Goal: Task Accomplishment & Management: Complete application form

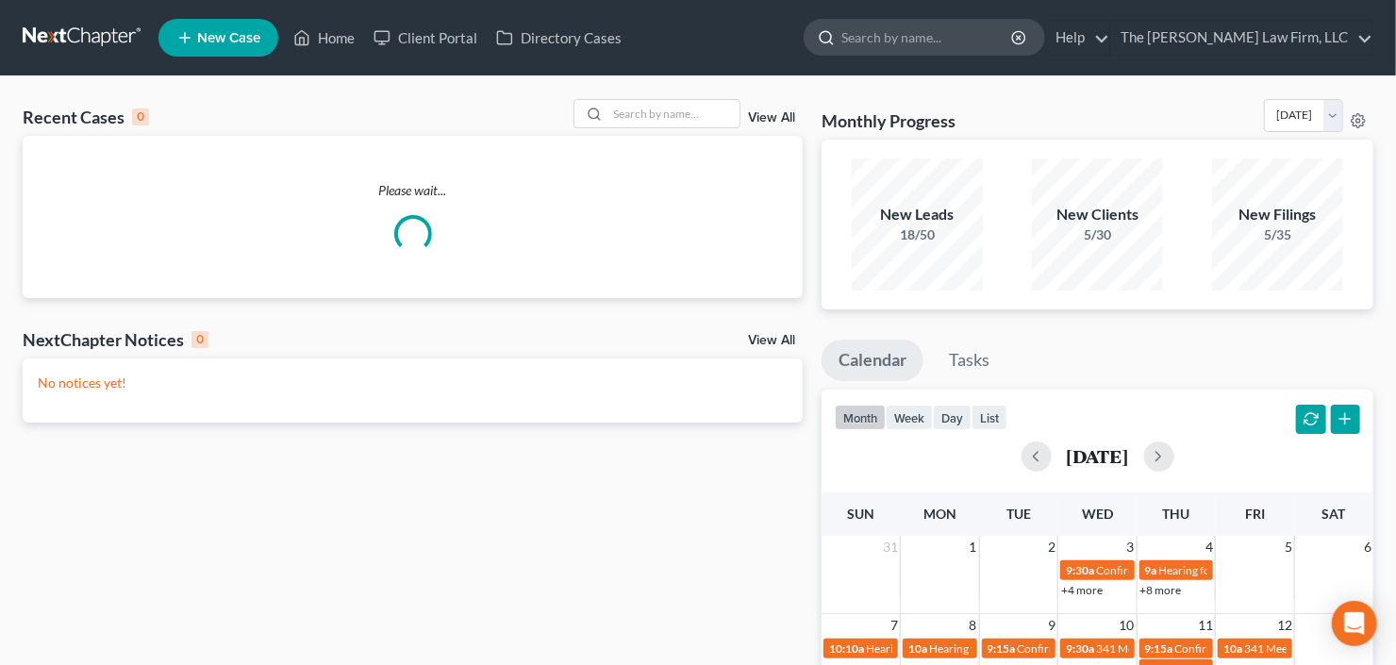
click at [953, 42] on input "search" at bounding box center [927, 37] width 173 height 35
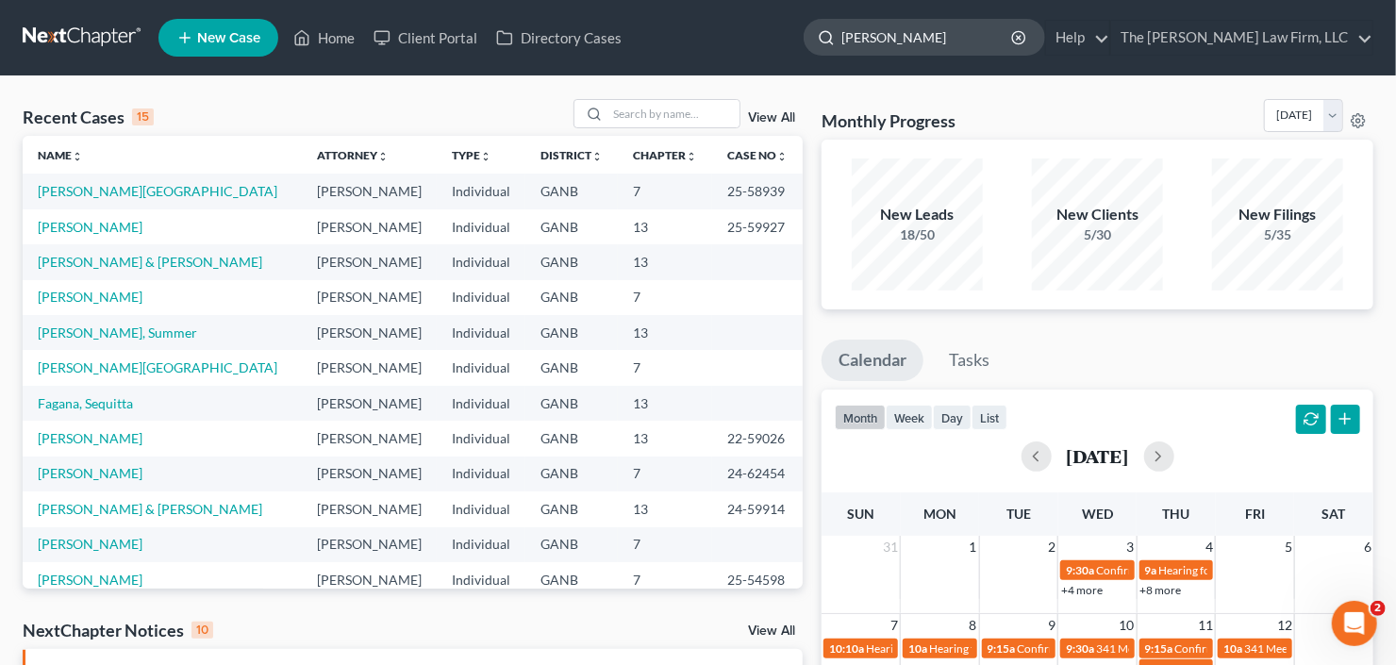
type input "[PERSON_NAME]"
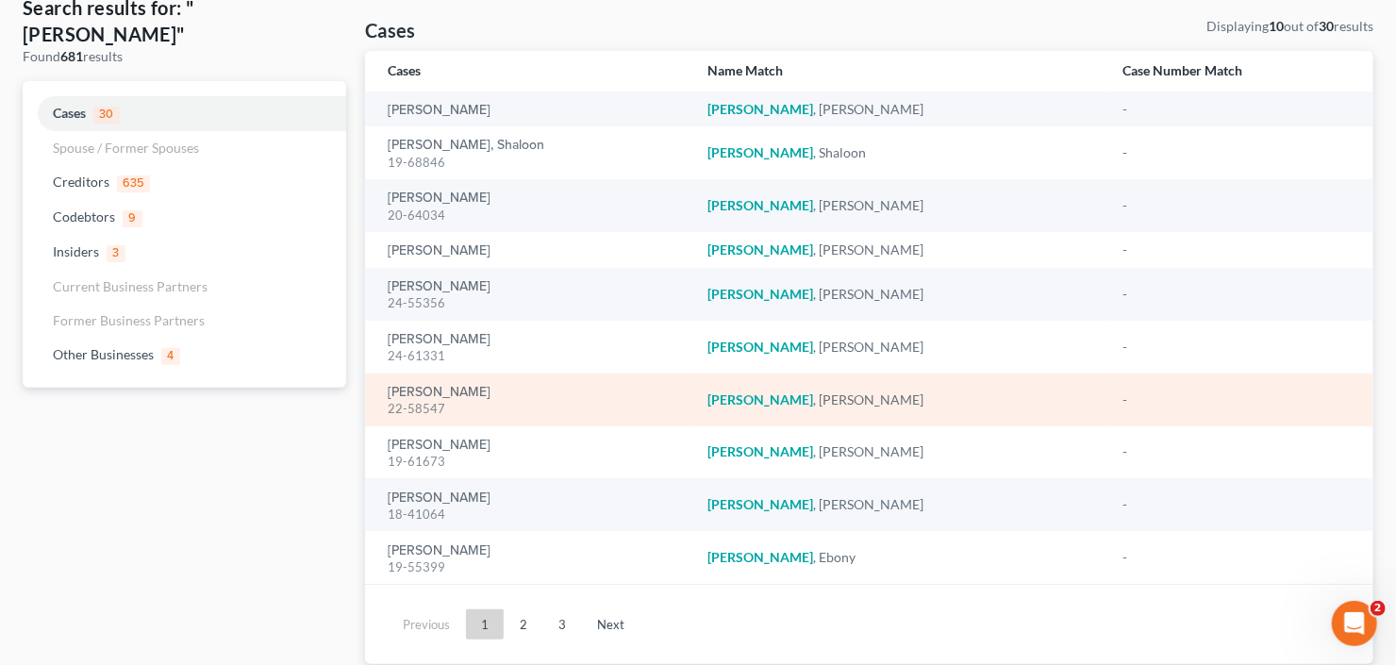
scroll to position [160, 0]
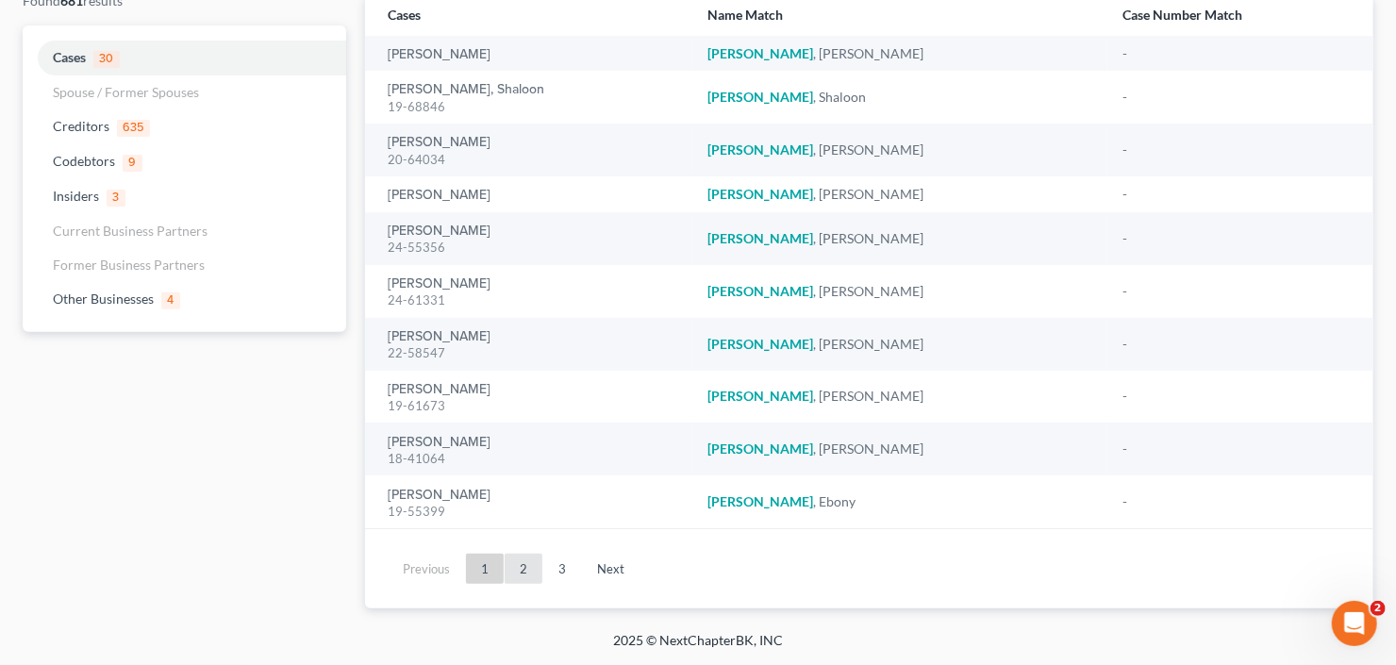
click at [518, 574] on link "2" at bounding box center [524, 569] width 38 height 30
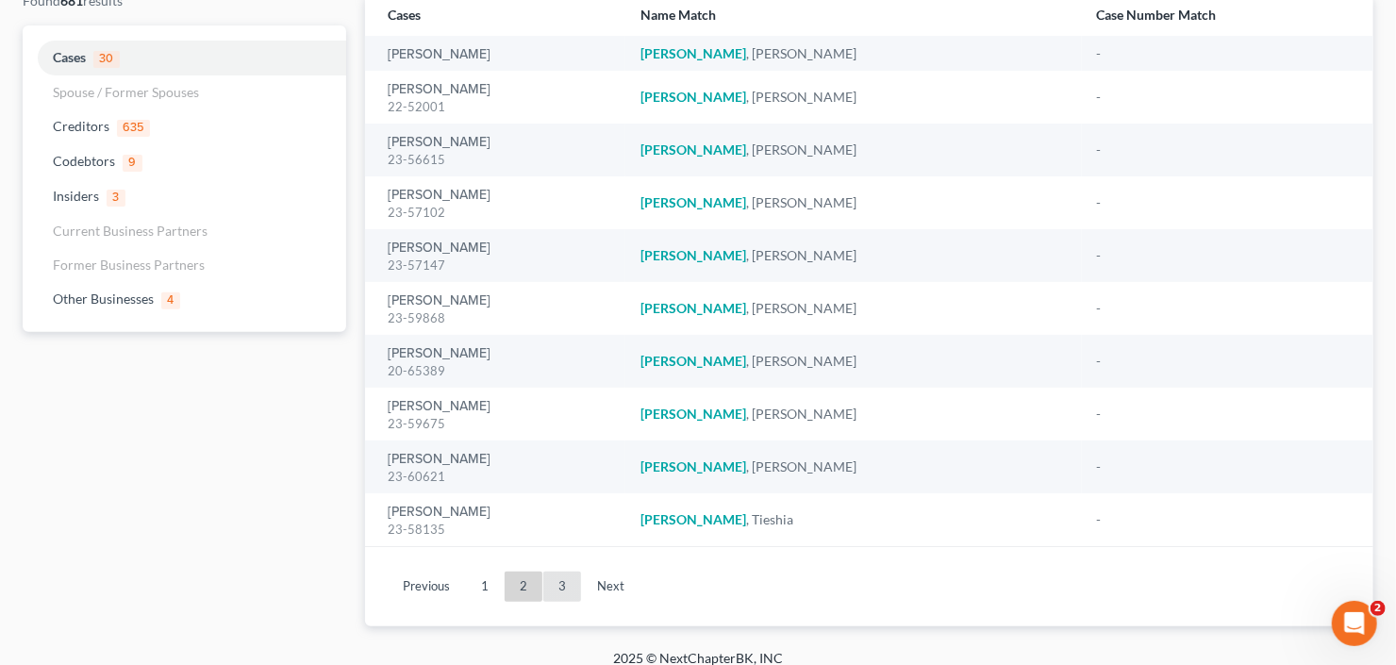
click at [553, 586] on link "3" at bounding box center [562, 586] width 38 height 30
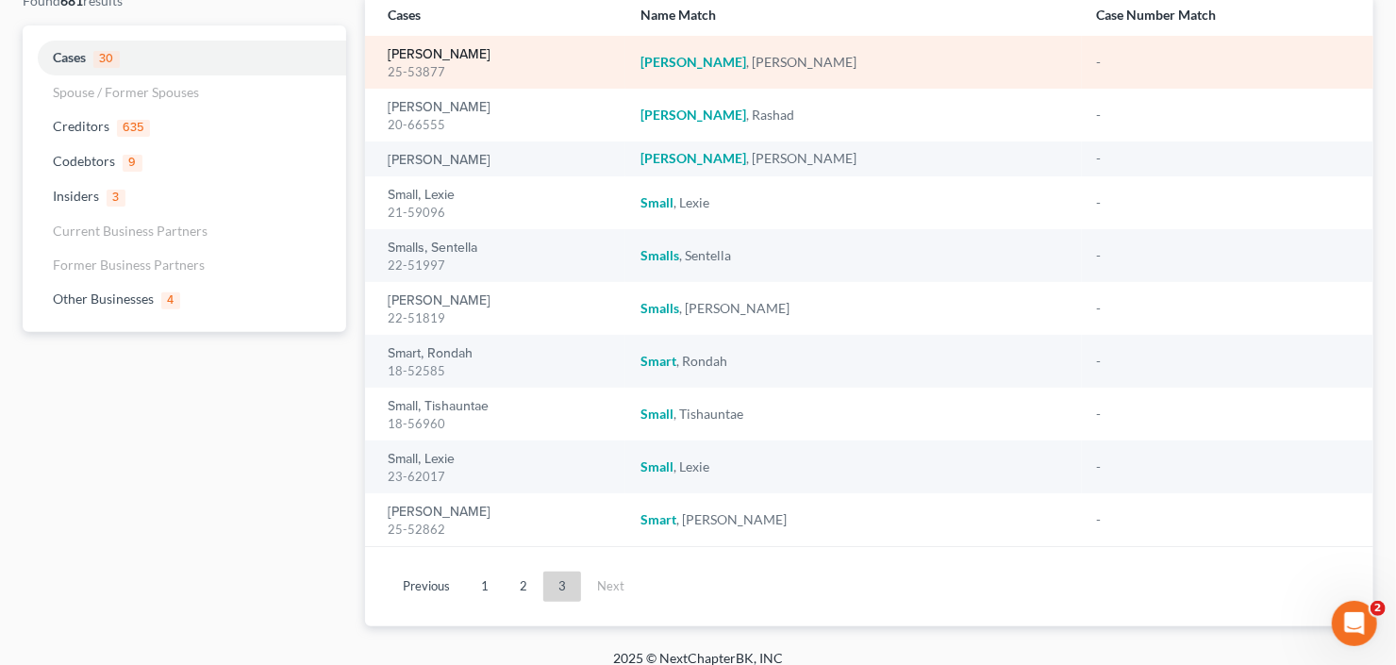
click at [433, 57] on link "[PERSON_NAME]" at bounding box center [439, 54] width 103 height 13
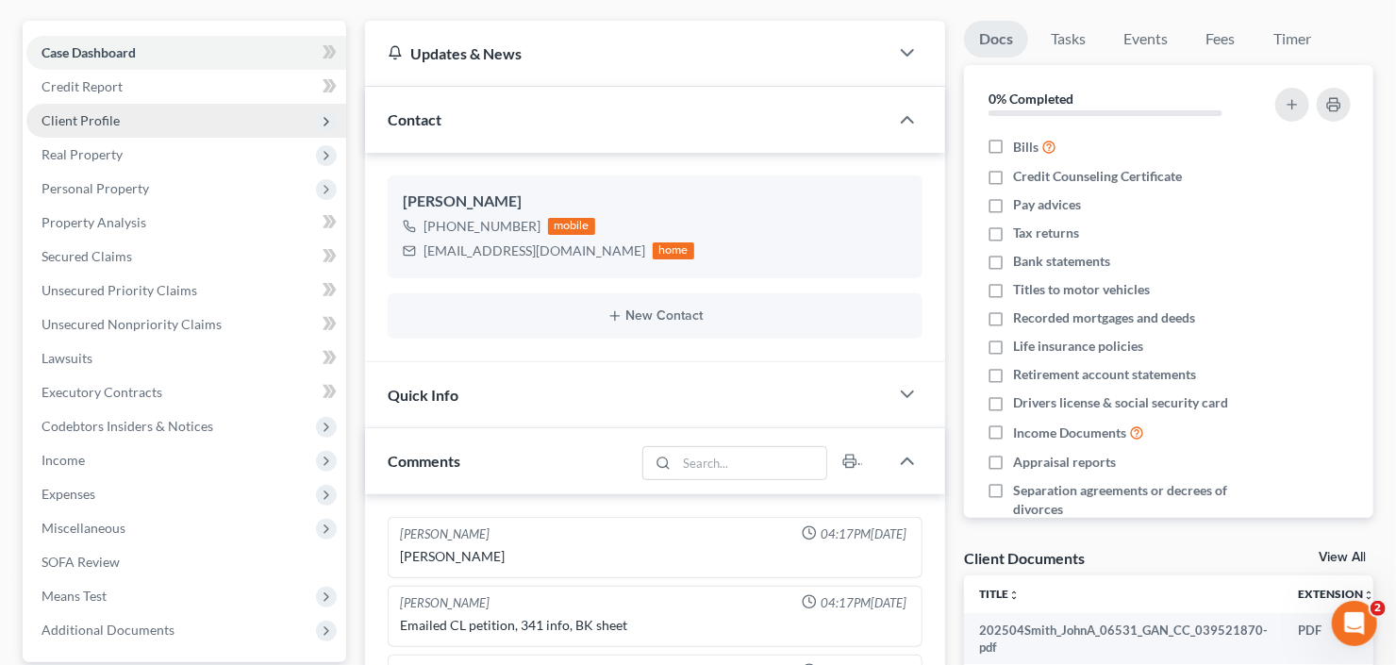
click at [117, 119] on span "Client Profile" at bounding box center [186, 121] width 320 height 34
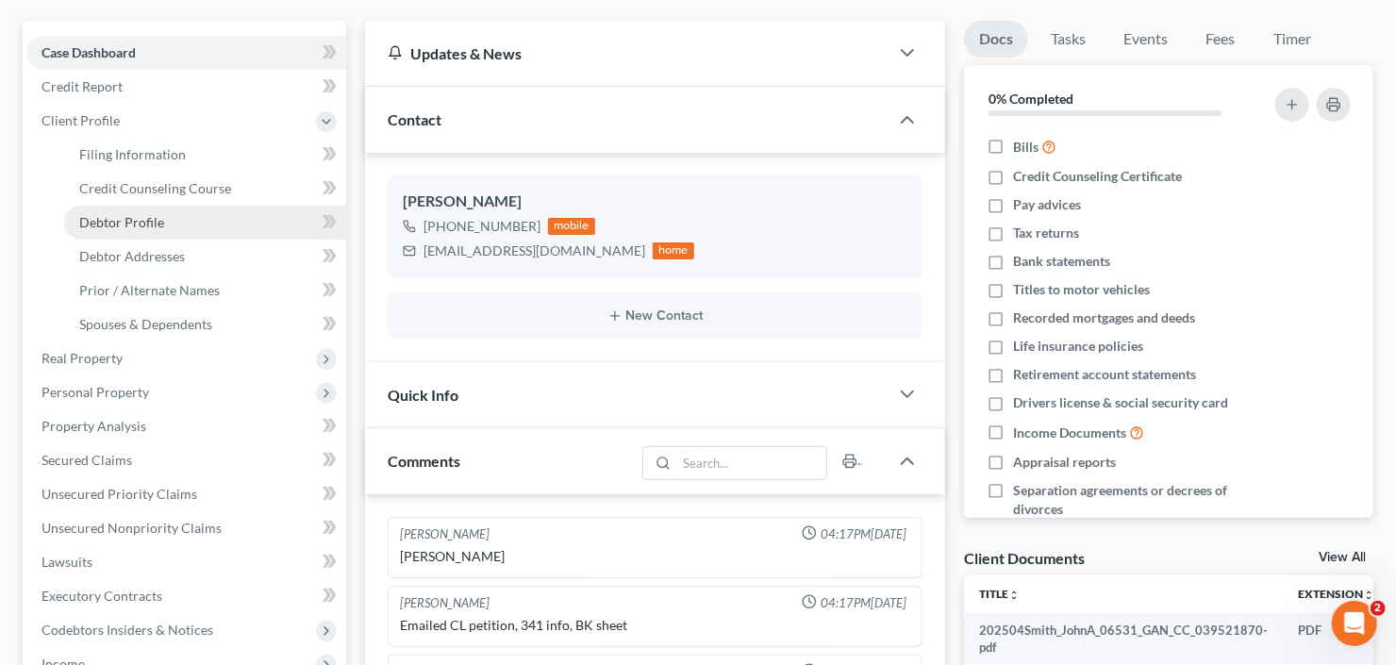
click at [132, 214] on span "Debtor Profile" at bounding box center [121, 222] width 85 height 16
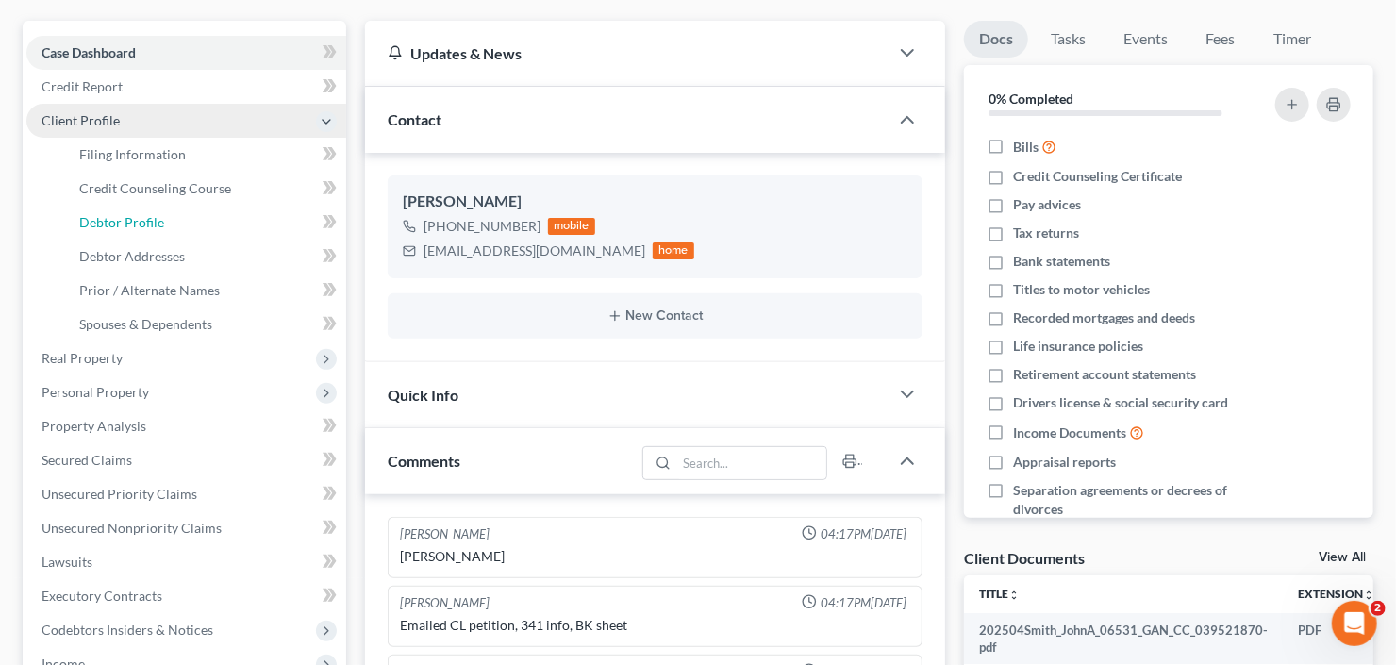
scroll to position [25, 0]
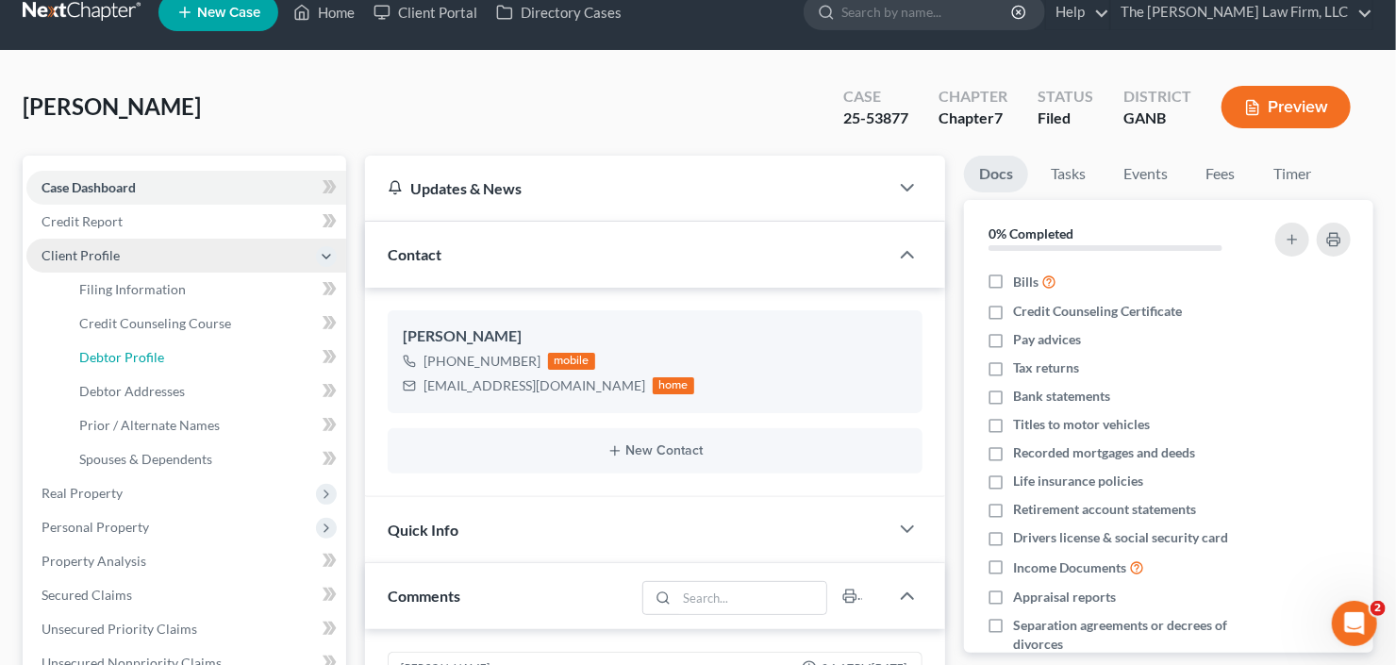
select select "2"
select select "0"
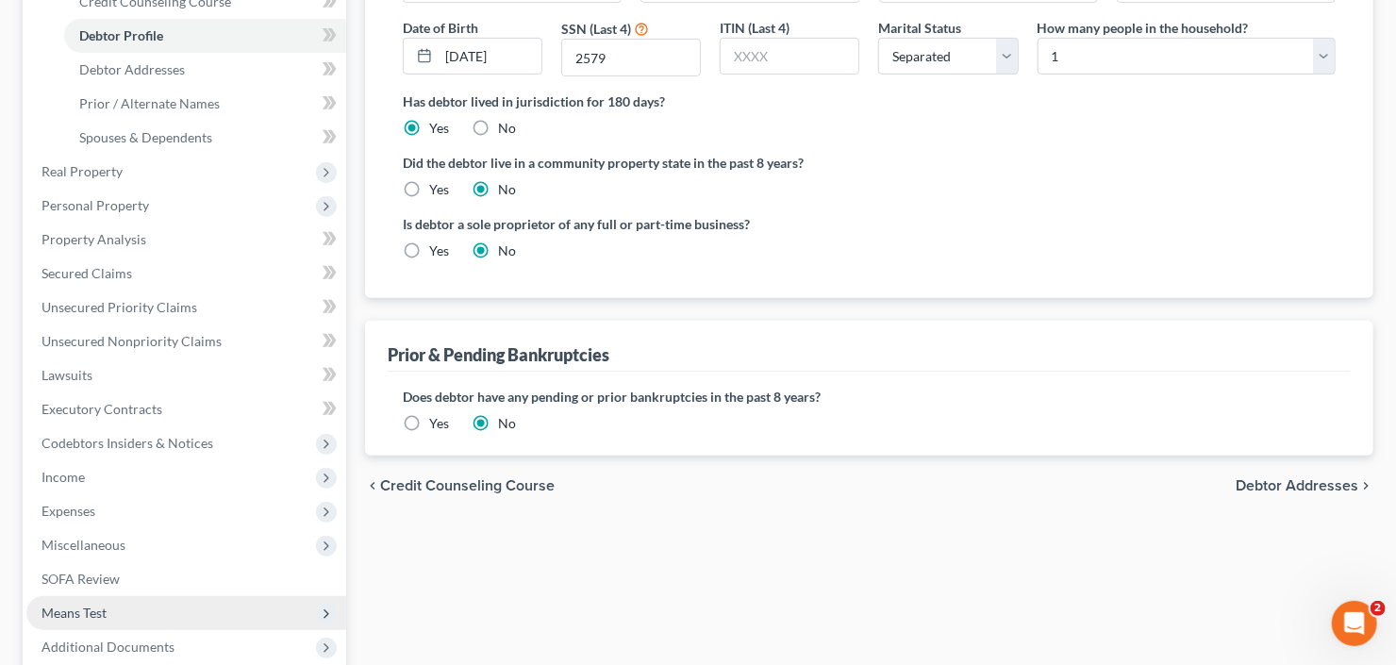
scroll to position [538, 0]
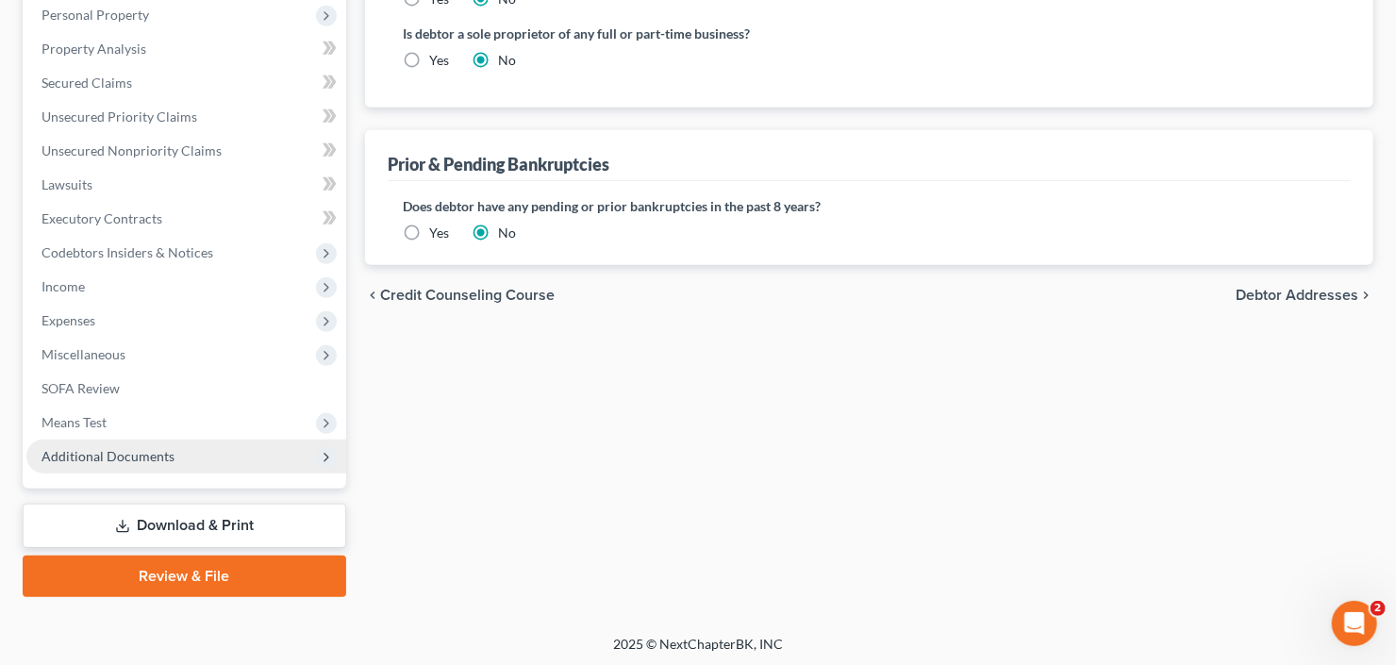
drag, startPoint x: 78, startPoint y: 464, endPoint x: 87, endPoint y: 454, distance: 13.4
click at [78, 464] on span "Additional Documents" at bounding box center [186, 456] width 320 height 34
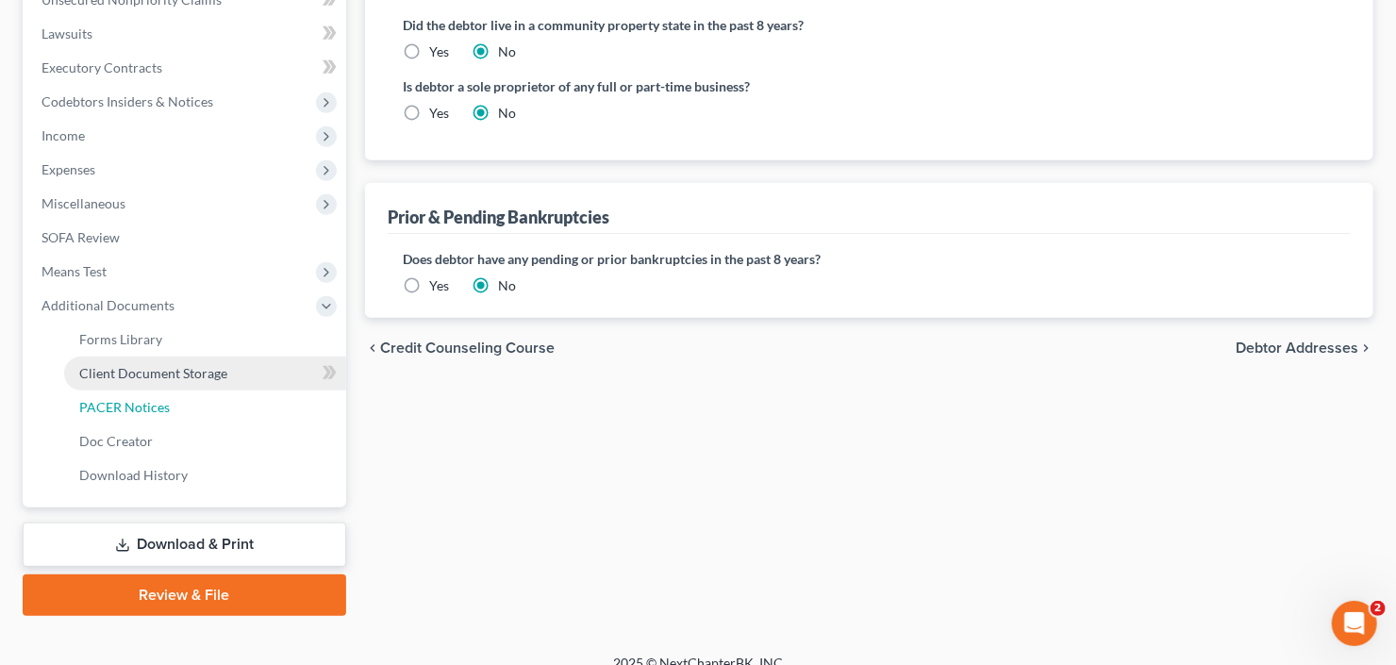
drag, startPoint x: 134, startPoint y: 411, endPoint x: 209, endPoint y: 402, distance: 76.0
click at [134, 410] on span "PACER Notices" at bounding box center [124, 407] width 91 height 16
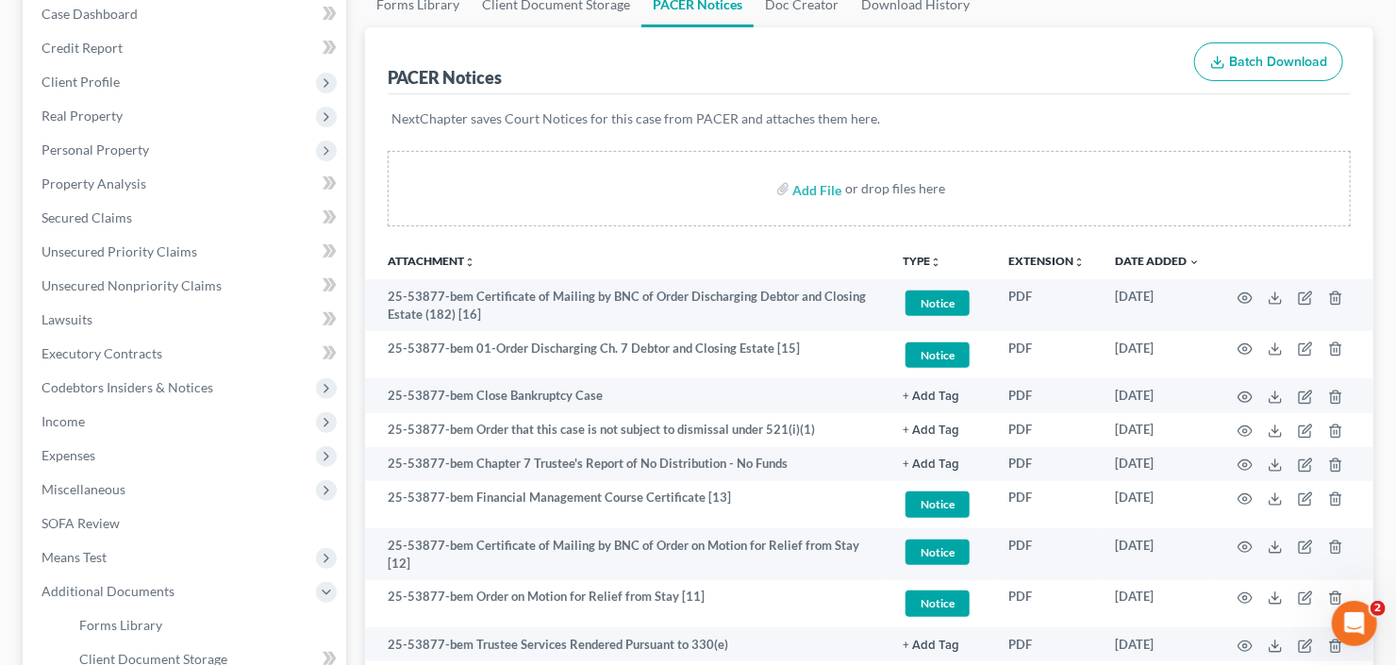
scroll to position [226, 0]
